Goal: Check status

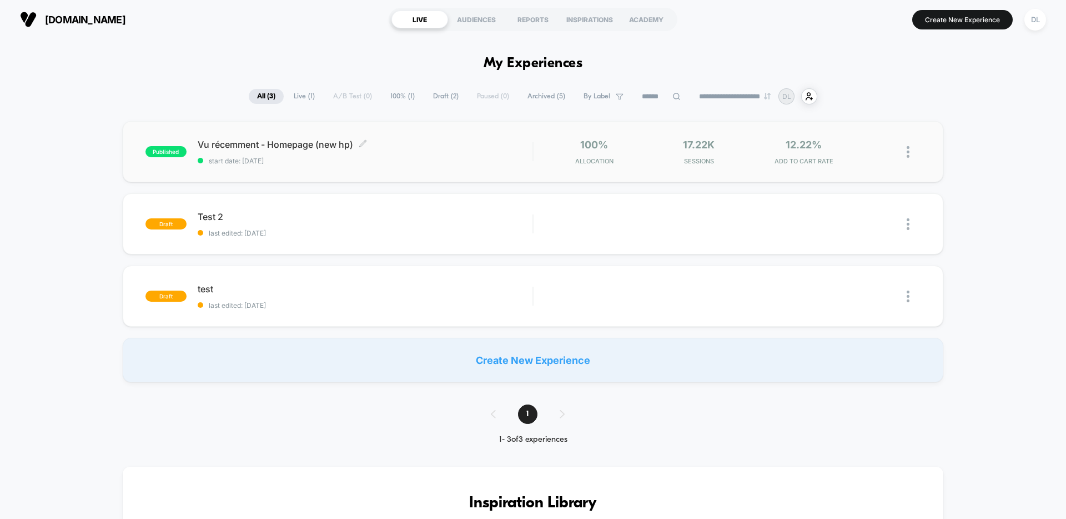
click at [441, 164] on span "start date: [DATE]" at bounding box center [365, 161] width 335 height 8
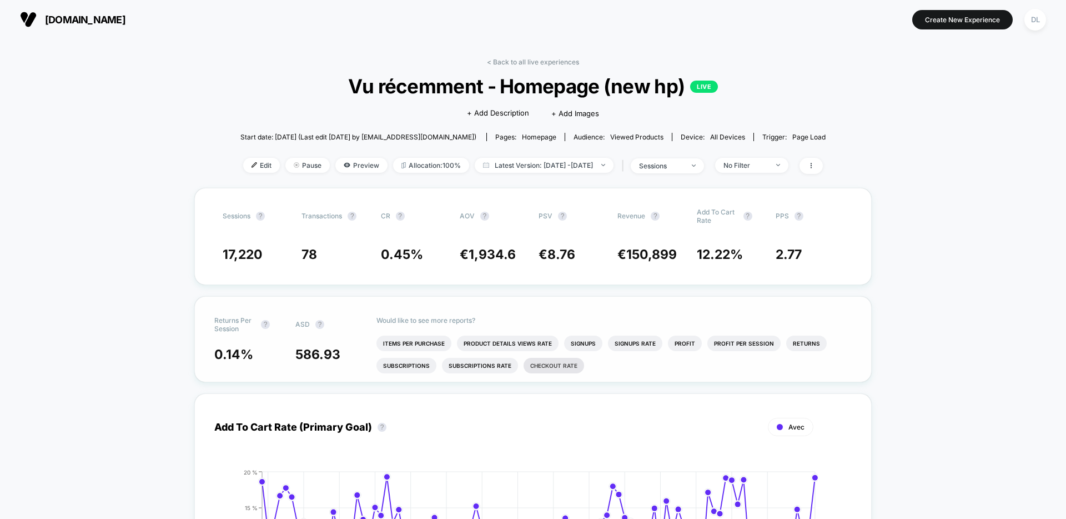
click at [550, 368] on li "Checkout Rate" at bounding box center [554, 366] width 61 height 16
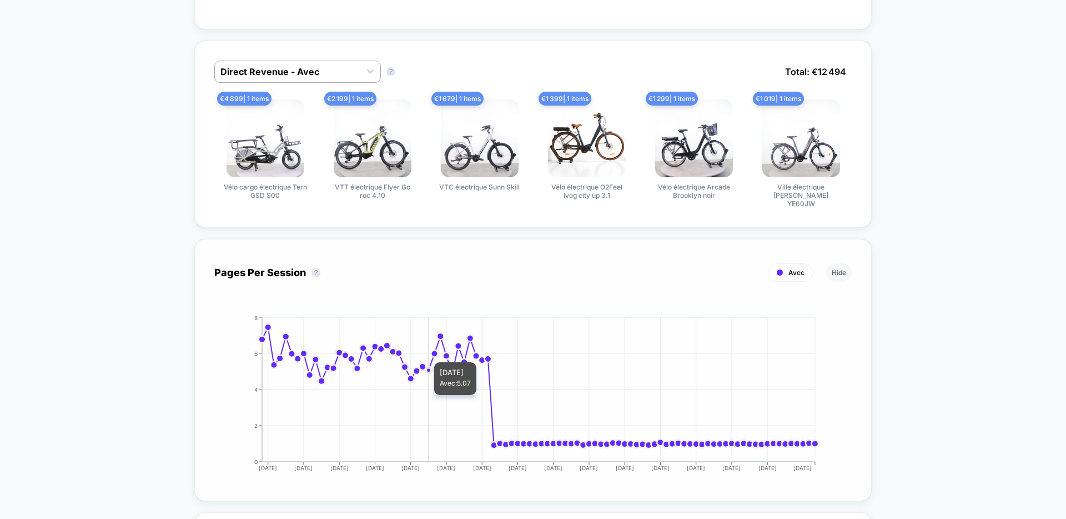
scroll to position [650, 0]
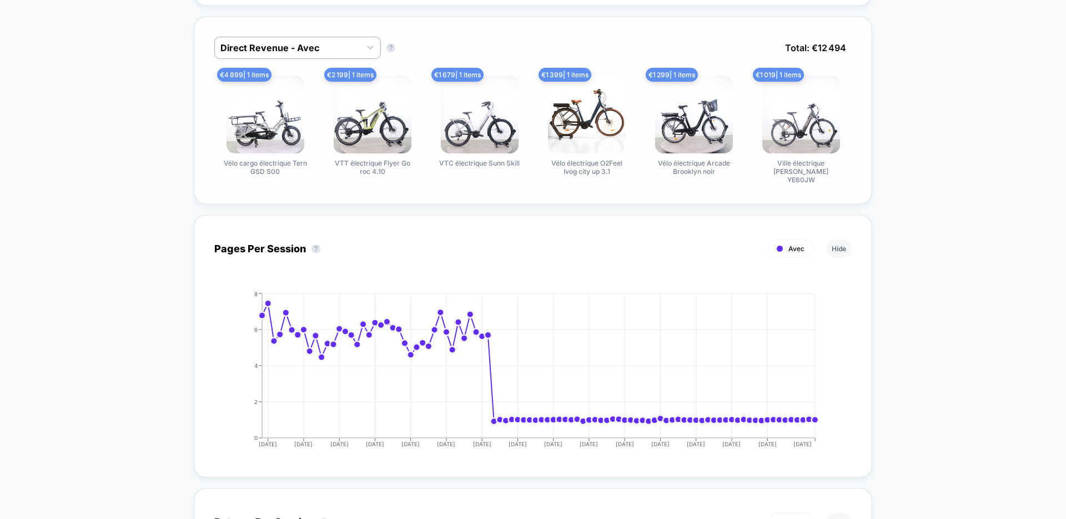
drag, startPoint x: 390, startPoint y: 173, endPoint x: 331, endPoint y: 160, distance: 60.1
click at [331, 160] on span "VTT électrique Flyer Go roc 4.10" at bounding box center [372, 167] width 83 height 17
drag, startPoint x: 331, startPoint y: 160, endPoint x: 404, endPoint y: 188, distance: 77.8
click at [404, 188] on div "Direct Revenue - Avec Direct Revenue - Avec ? Total: € 12 494 € 4 899 | 1 items…" at bounding box center [532, 110] width 677 height 187
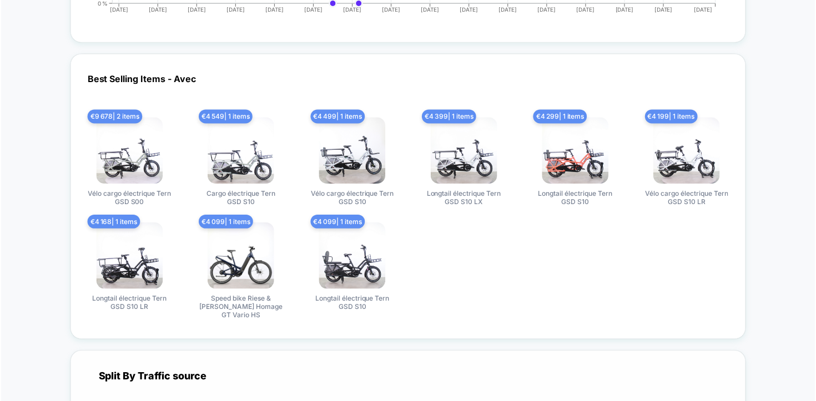
scroll to position [2176, 0]
drag, startPoint x: 494, startPoint y: 278, endPoint x: 430, endPoint y: 79, distance: 209.4
click at [430, 79] on div "Best Selling Items - Avec € 9 678 | 2 items Vélo cargo électrique Tern GSD S00 …" at bounding box center [407, 197] width 677 height 286
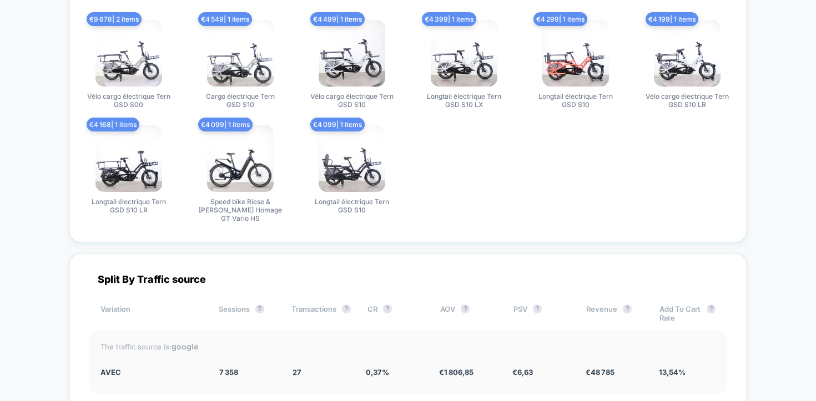
scroll to position [2405, 0]
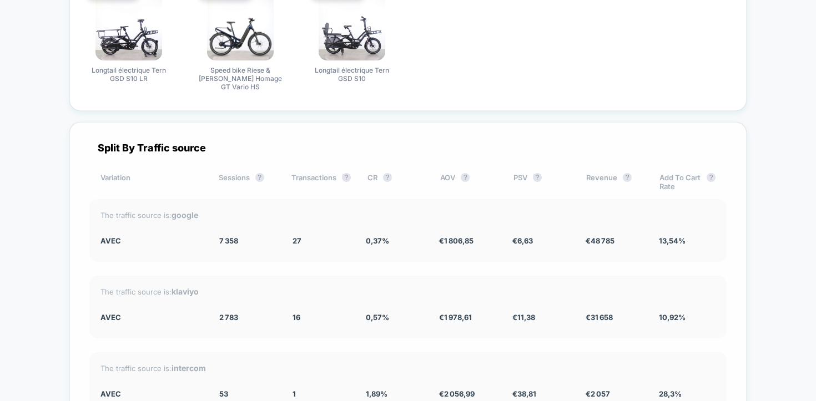
drag, startPoint x: 494, startPoint y: 95, endPoint x: 499, endPoint y: 222, distance: 127.3
click at [499, 236] on div "Avec 7 358 27 0,37 % € 1 806,85 € 6,63 € 48 785 13,54 %" at bounding box center [407, 240] width 615 height 9
drag, startPoint x: 502, startPoint y: 241, endPoint x: 440, endPoint y: 119, distance: 136.8
click at [440, 122] on div "Split By Traffic source Variation Sessions ? Transactions ? CR ? AOV ? PSV ? Re…" at bounding box center [407, 356] width 677 height 469
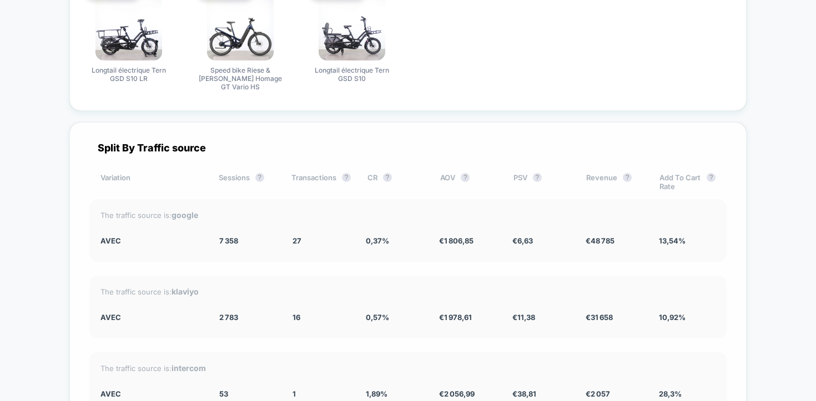
click at [440, 122] on div "Split By Traffic source Variation Sessions ? Transactions ? CR ? AOV ? PSV ? Re…" at bounding box center [407, 356] width 677 height 469
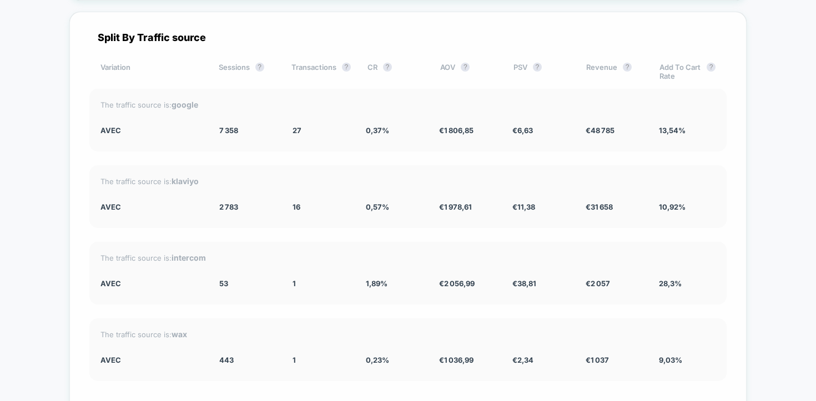
scroll to position [2661, 0]
